Goal: Task Accomplishment & Management: Manage account settings

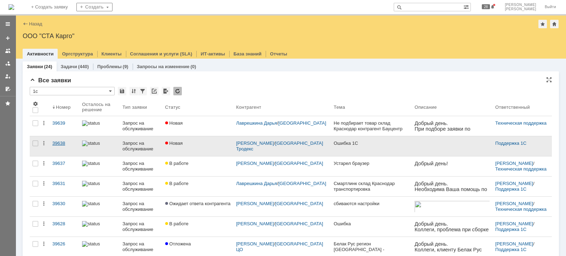
click at [56, 141] on div "39638" at bounding box center [64, 144] width 24 height 6
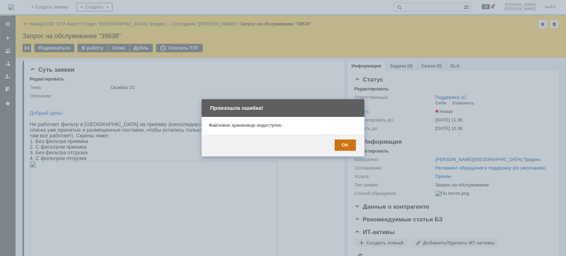
click at [349, 146] on div "OK" at bounding box center [345, 145] width 21 height 11
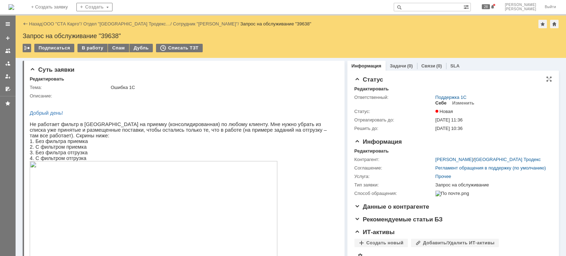
click at [435, 103] on div "Себе" at bounding box center [440, 103] width 11 height 6
click at [91, 48] on div "В работу" at bounding box center [92, 48] width 30 height 8
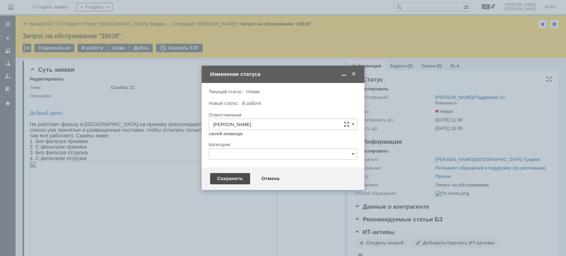
click at [237, 179] on div "Сохранить" at bounding box center [230, 178] width 40 height 11
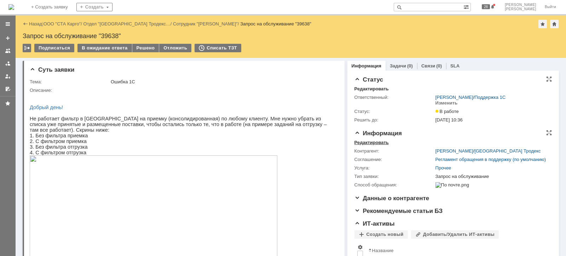
click at [367, 143] on div "Редактировать" at bounding box center [371, 143] width 34 height 6
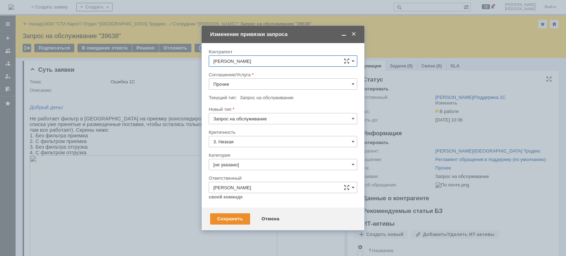
click at [244, 85] on input "Прочее" at bounding box center [283, 84] width 149 height 11
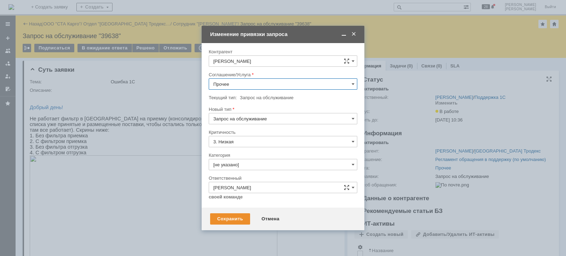
click at [251, 175] on span "WMS Прочее" at bounding box center [282, 178] width 139 height 6
type input "WMS Прочее"
click at [258, 162] on input "[не указано]" at bounding box center [283, 164] width 149 height 11
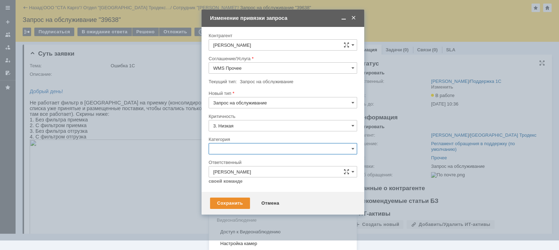
click at [256, 191] on div "Консультация пользователя" at bounding box center [283, 196] width 148 height 11
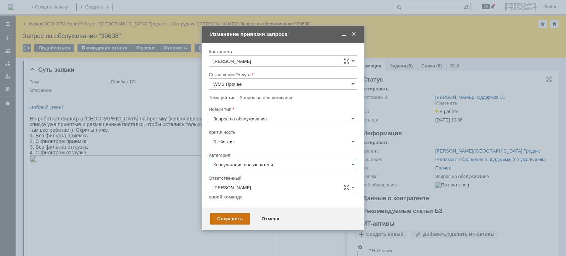
type input "Консультация пользователя"
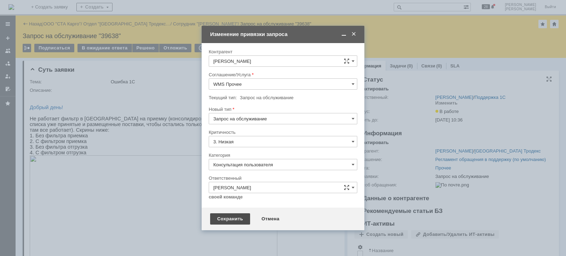
click at [232, 218] on div "Сохранить" at bounding box center [230, 219] width 40 height 11
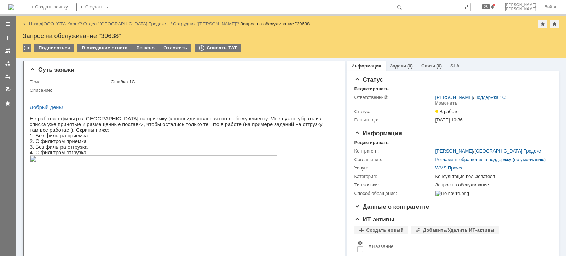
click at [146, 192] on img at bounding box center [154, 225] width 248 height 139
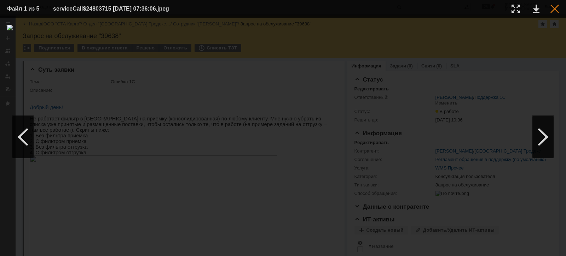
click at [554, 9] on div at bounding box center [554, 9] width 8 height 8
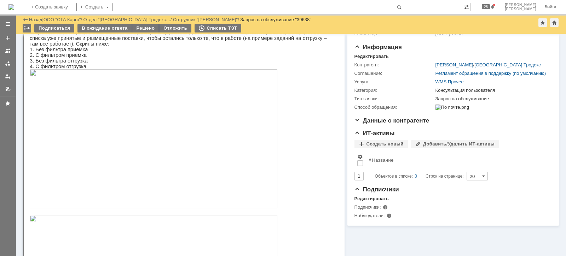
scroll to position [21, 0]
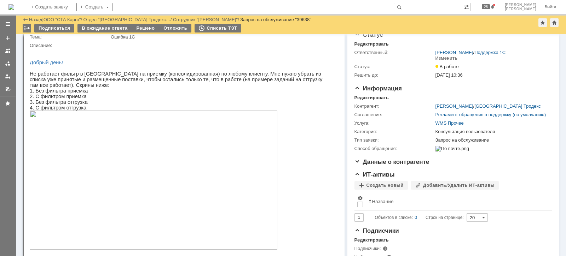
click at [110, 153] on img at bounding box center [154, 180] width 248 height 139
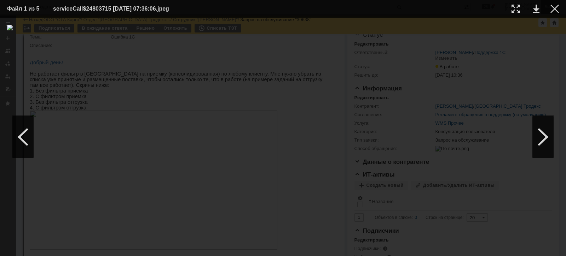
drag, startPoint x: 554, startPoint y: 8, endPoint x: 543, endPoint y: 12, distance: 11.5
click at [554, 8] on div at bounding box center [554, 9] width 8 height 8
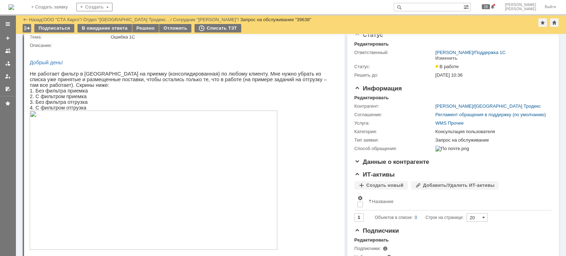
click at [154, 188] on img at bounding box center [154, 180] width 248 height 139
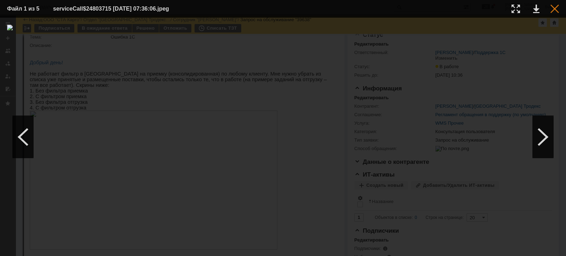
click at [553, 9] on div at bounding box center [554, 9] width 8 height 8
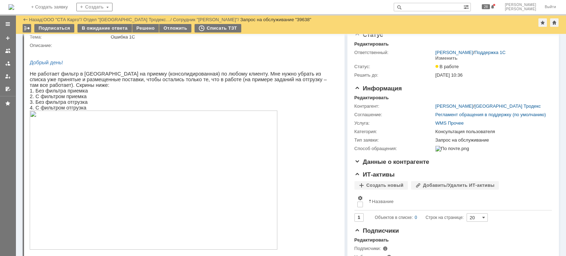
scroll to position [154, 0]
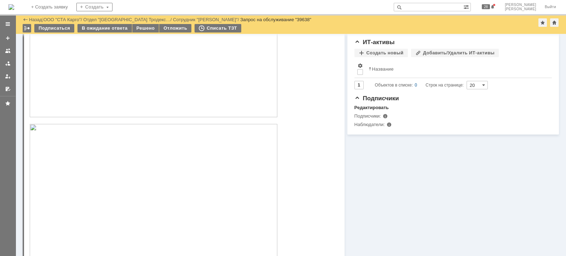
click at [131, 160] on img at bounding box center [154, 193] width 248 height 139
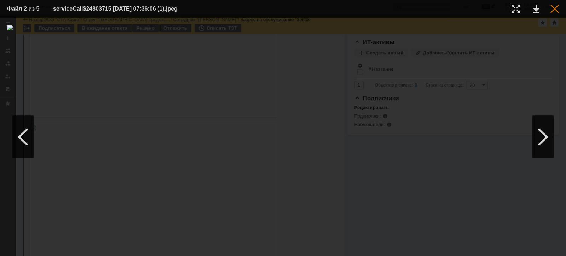
click at [555, 9] on div at bounding box center [554, 9] width 8 height 8
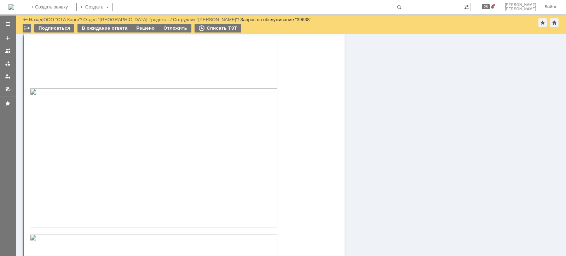
scroll to position [330, 0]
click at [135, 151] on img at bounding box center [154, 157] width 248 height 139
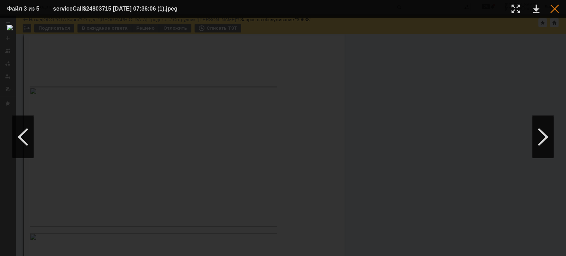
click at [558, 10] on div at bounding box center [554, 9] width 8 height 8
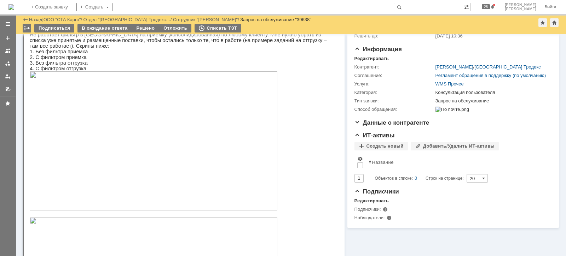
scroll to position [110, 0]
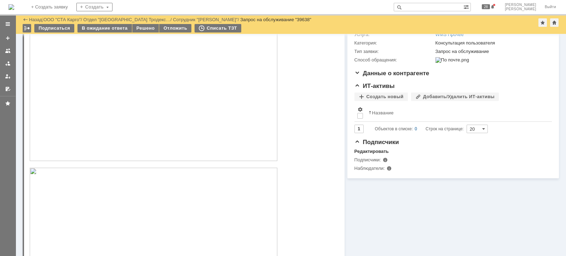
click at [119, 197] on img at bounding box center [154, 237] width 248 height 139
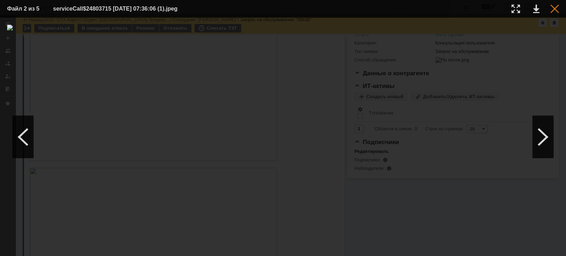
click at [555, 6] on div at bounding box center [554, 9] width 8 height 8
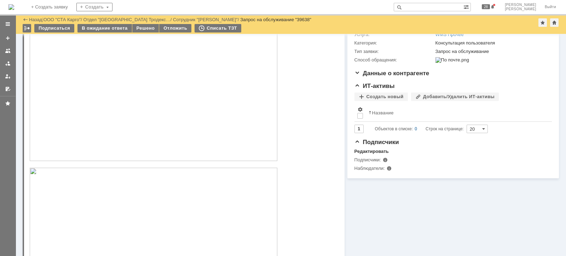
scroll to position [198, 0]
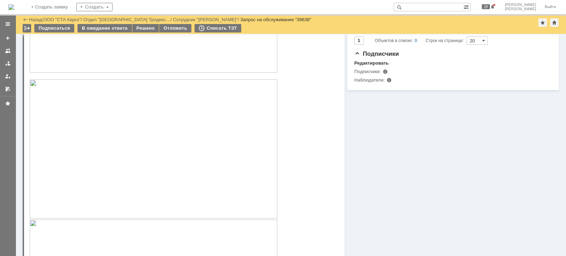
click at [151, 162] on img at bounding box center [154, 149] width 248 height 139
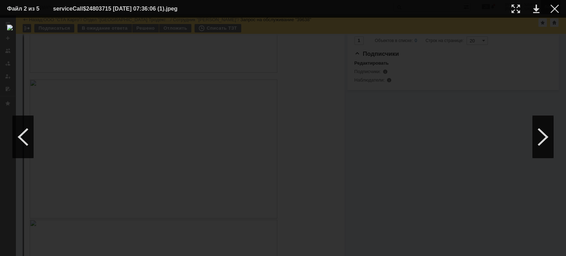
click at [555, 10] on div at bounding box center [554, 9] width 8 height 8
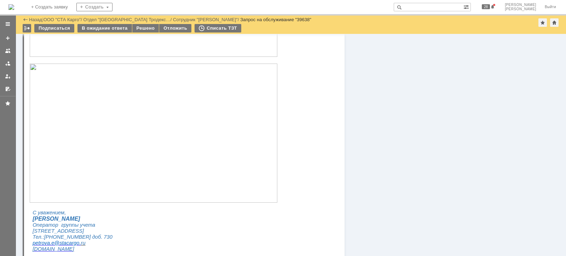
scroll to position [575, 0]
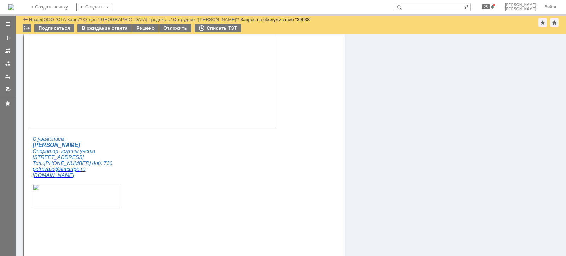
click at [146, 96] on img at bounding box center [154, 59] width 248 height 139
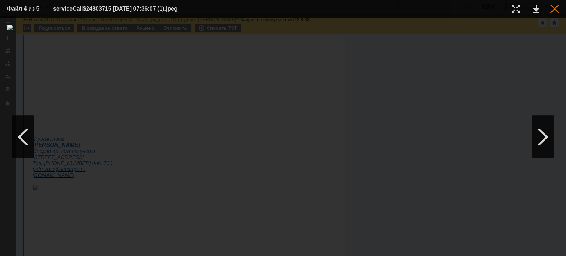
click at [552, 8] on div at bounding box center [554, 9] width 8 height 8
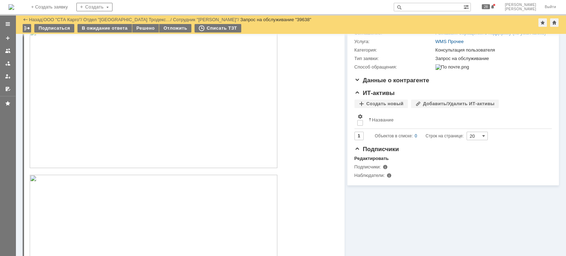
scroll to position [133, 0]
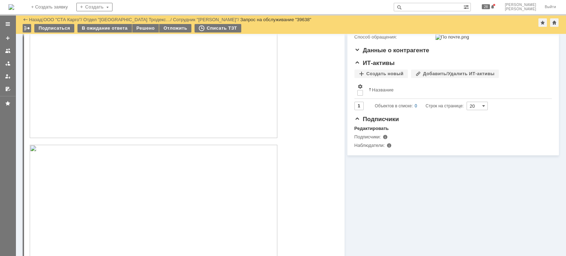
click at [148, 175] on img at bounding box center [154, 214] width 248 height 139
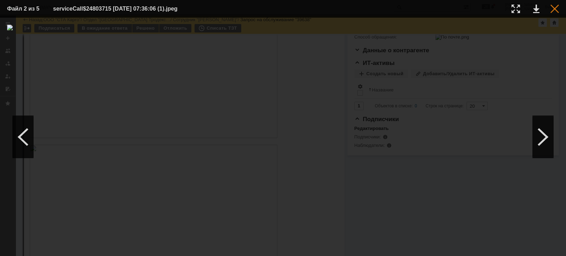
click at [555, 10] on div at bounding box center [554, 9] width 8 height 8
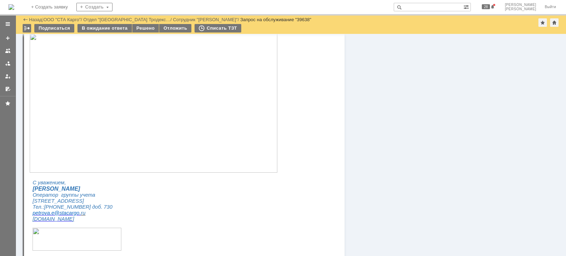
scroll to position [398, 0]
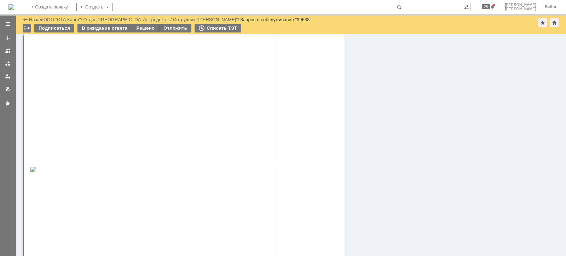
click at [200, 122] on img at bounding box center [154, 89] width 248 height 139
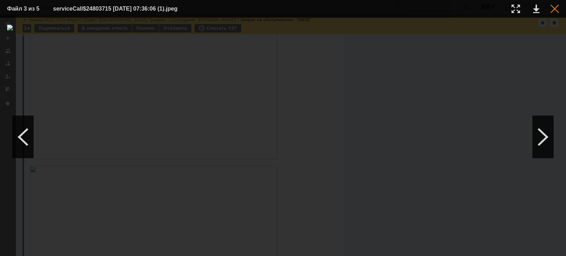
click at [558, 9] on div at bounding box center [554, 9] width 8 height 8
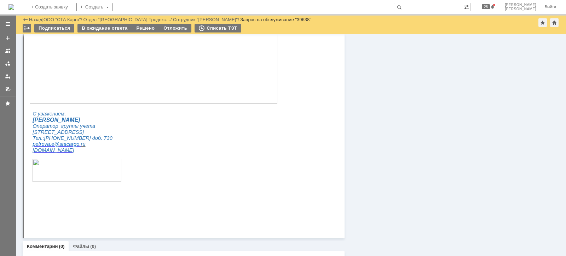
scroll to position [619, 0]
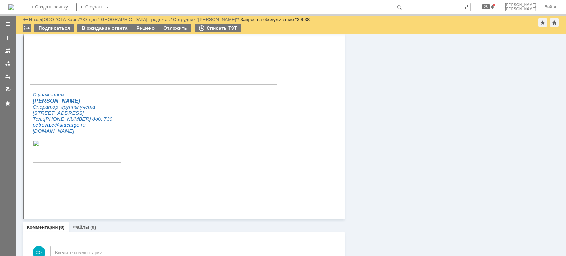
click at [166, 66] on img at bounding box center [154, 15] width 248 height 139
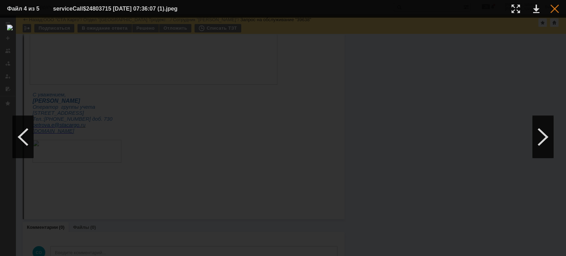
drag, startPoint x: 552, startPoint y: 6, endPoint x: 542, endPoint y: 13, distance: 12.1
click at [552, 6] on div at bounding box center [554, 9] width 8 height 8
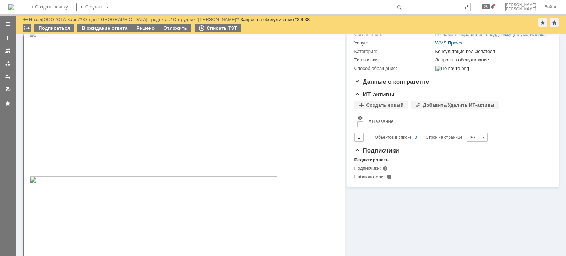
scroll to position [0, 0]
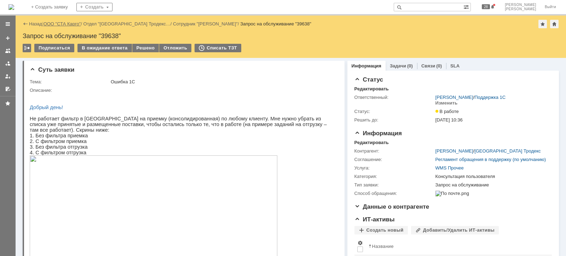
click at [77, 23] on link "ООО "СТА Карго"" at bounding box center [62, 23] width 37 height 5
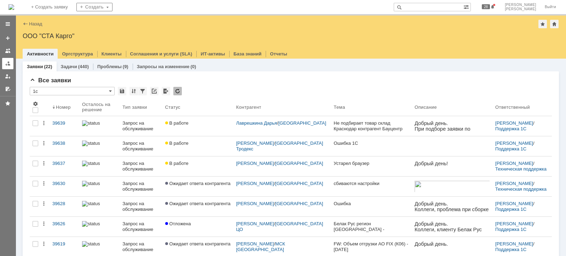
click at [5, 61] on div at bounding box center [8, 64] width 6 height 6
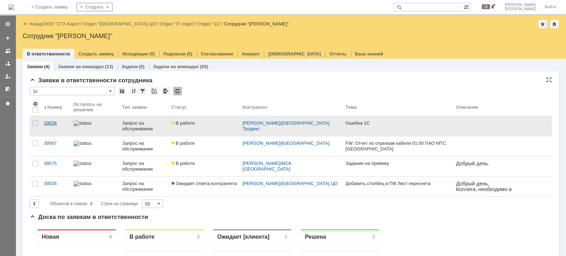
click at [60, 121] on div "39638" at bounding box center [56, 124] width 24 height 6
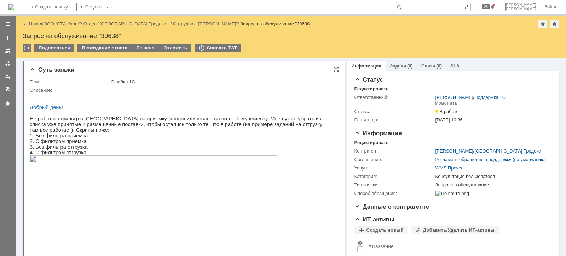
click at [283, 80] on div "Ошибка 1С" at bounding box center [223, 82] width 224 height 6
click at [102, 45] on div "В ожидание ответа" at bounding box center [104, 48] width 54 height 8
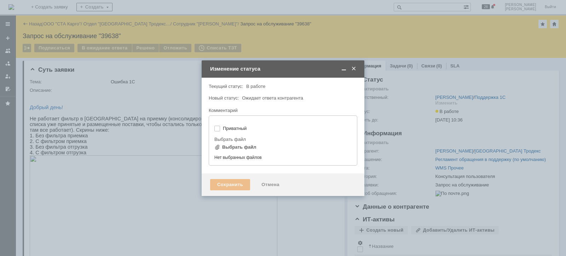
type input "[не указано]"
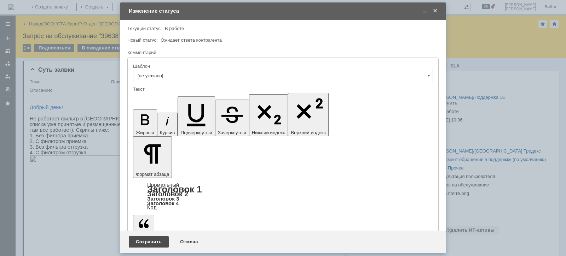
click at [150, 240] on div "Сохранить" at bounding box center [149, 242] width 40 height 11
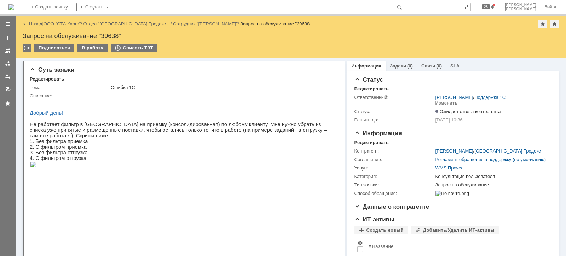
click at [57, 23] on link "ООО "СТА Карго"" at bounding box center [62, 23] width 37 height 5
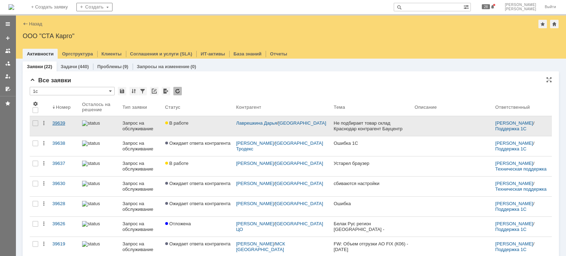
click at [59, 122] on div "39639" at bounding box center [64, 124] width 24 height 6
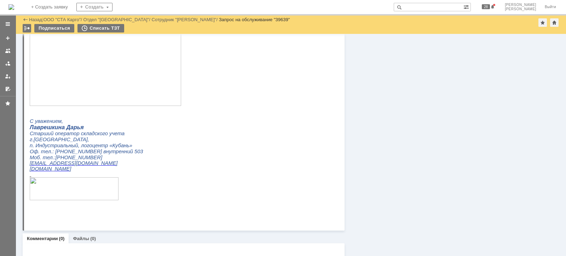
scroll to position [319, 0]
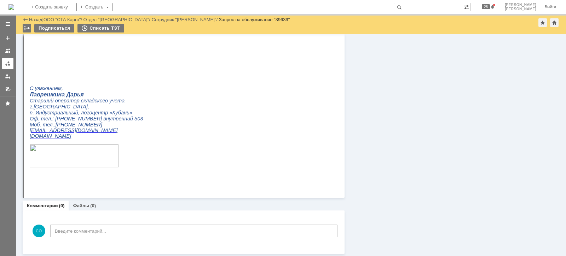
click at [10, 64] on div at bounding box center [8, 64] width 6 height 6
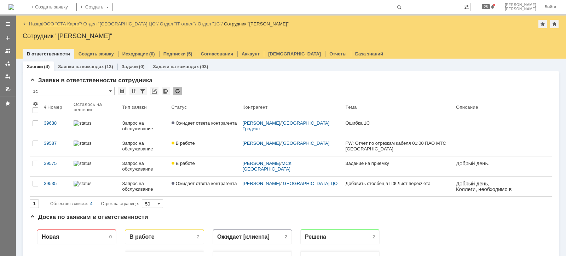
click at [67, 24] on link "ООО "СТА Карго"" at bounding box center [62, 23] width 37 height 5
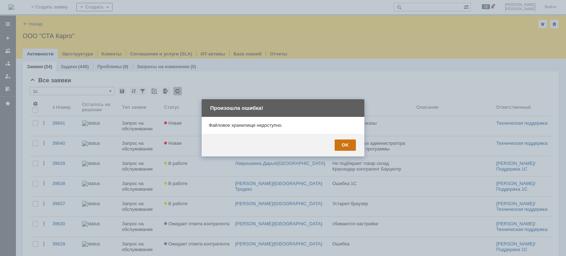
click at [340, 149] on div "OK" at bounding box center [345, 145] width 21 height 11
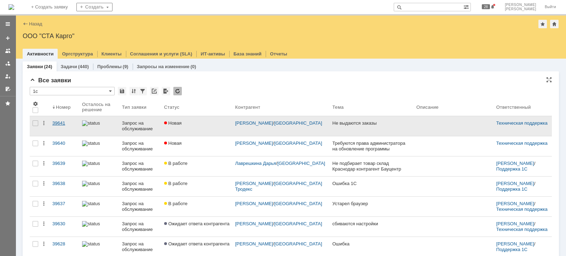
click at [52, 121] on div "39641" at bounding box center [64, 124] width 24 height 6
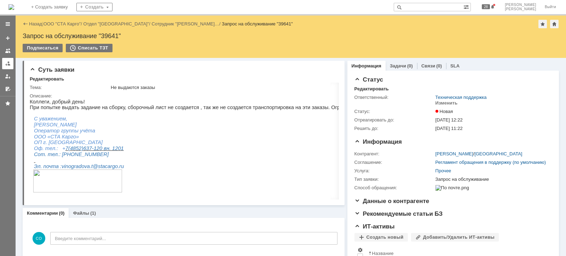
click at [4, 67] on link at bounding box center [7, 63] width 11 height 11
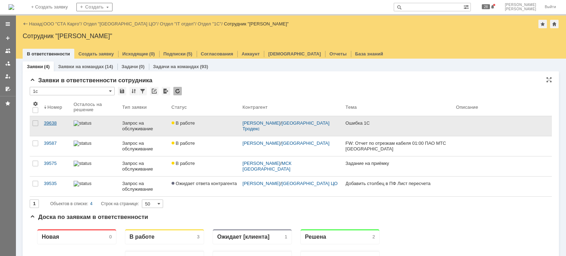
click at [53, 122] on div "39638" at bounding box center [56, 124] width 24 height 6
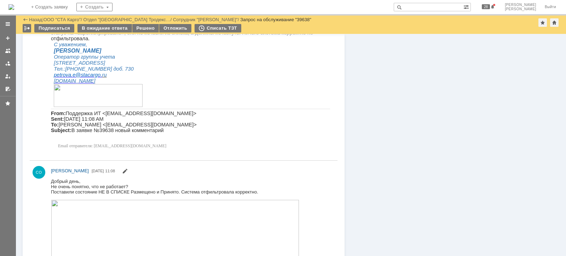
scroll to position [1336, 0]
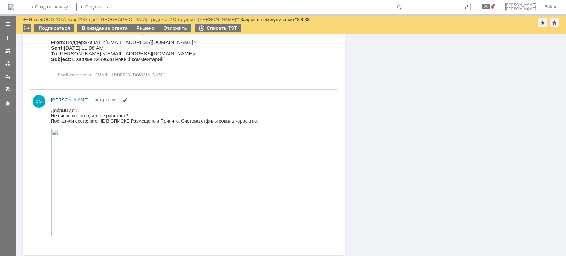
click at [220, 170] on img at bounding box center [175, 182] width 248 height 107
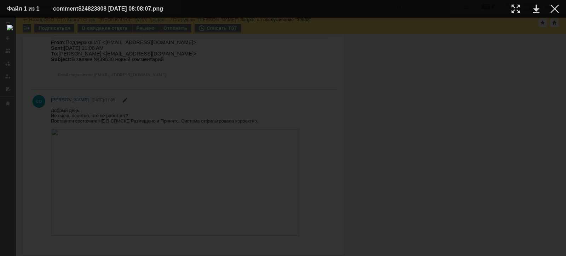
click at [242, 200] on img at bounding box center [283, 137] width 552 height 225
click at [552, 7] on div at bounding box center [554, 9] width 8 height 8
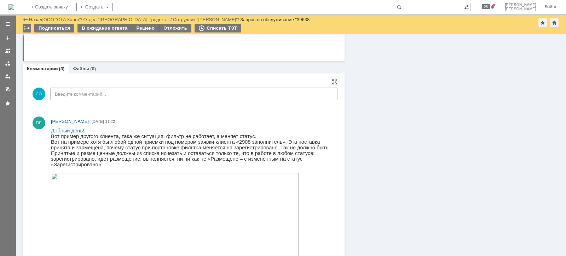
scroll to position [761, 0]
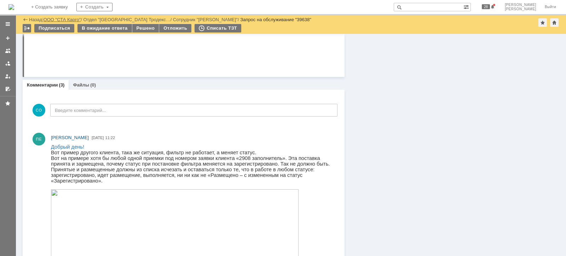
click at [76, 19] on link "ООО "СТА Карго"" at bounding box center [62, 19] width 37 height 5
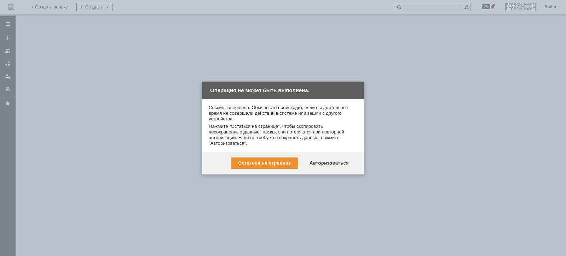
click at [340, 178] on div at bounding box center [283, 128] width 566 height 256
click at [339, 157] on div "Остаться на странице Авторизоваться" at bounding box center [283, 163] width 163 height 23
click at [340, 165] on div "Авторизоваться" at bounding box center [328, 163] width 53 height 11
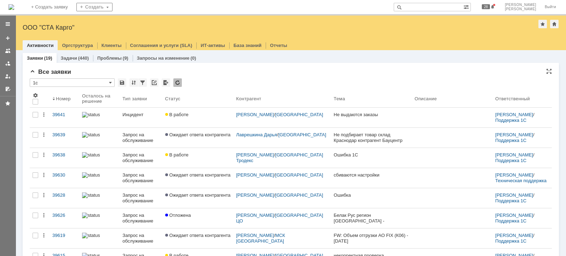
click at [394, 73] on div "Все заявки" at bounding box center [291, 72] width 522 height 7
